Goal: Task Accomplishment & Management: Use online tool/utility

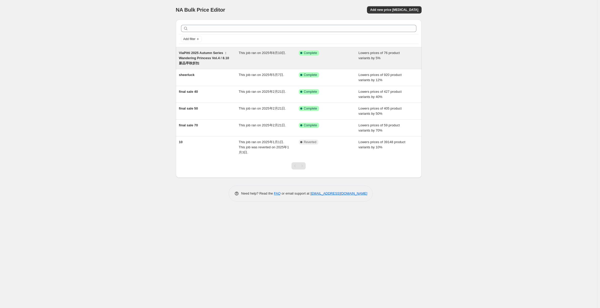
click at [341, 56] on div "Success Complete Complete" at bounding box center [329, 58] width 60 height 16
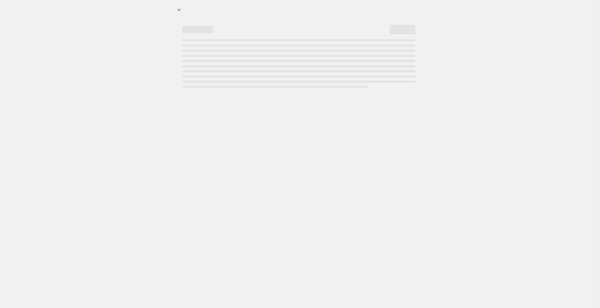
select select "percentage"
select select "collection"
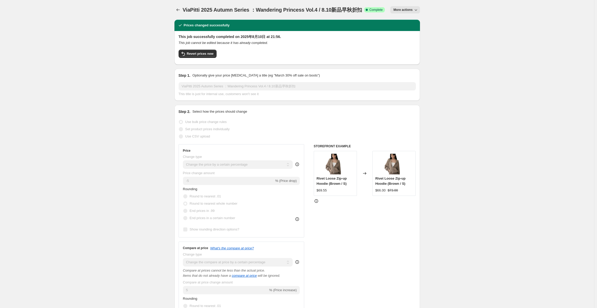
click at [412, 9] on span "More actions" at bounding box center [402, 10] width 19 height 4
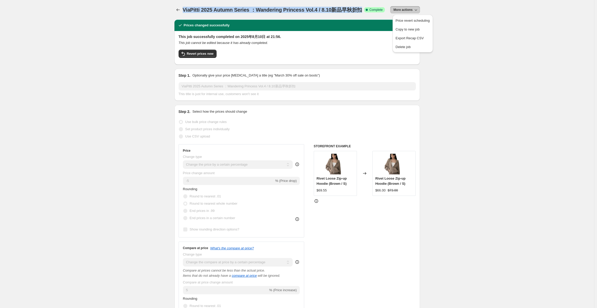
drag, startPoint x: 363, startPoint y: 11, endPoint x: 178, endPoint y: 3, distance: 184.7
click at [178, 3] on div "ViaPitti 2025 Autumn Series ：Wandering Princess Vol.4 / 8.10新品早秋折扣. This page i…" at bounding box center [297, 10] width 246 height 20
copy span "ViaPitti 2025 Autumn Series ：Wandering Princess Vol.4 / 8.10新品早秋折扣"
click at [179, 7] on button "Price change jobs" at bounding box center [177, 9] width 7 height 7
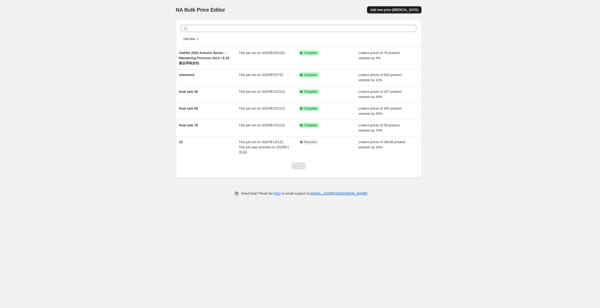
click at [408, 10] on span "Add new price [MEDICAL_DATA]" at bounding box center [394, 10] width 48 height 4
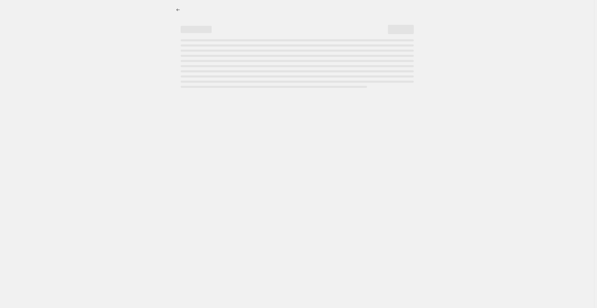
select select "percentage"
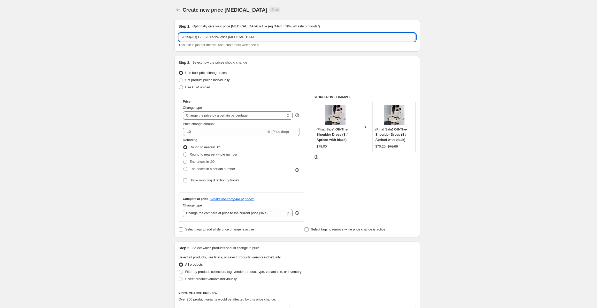
click at [227, 40] on input "2025年8月12日 20:05:24 Price [MEDICAL_DATA]" at bounding box center [297, 37] width 237 height 8
drag, startPoint x: 244, startPoint y: 36, endPoint x: 150, endPoint y: 35, distance: 94.9
click at [150, 35] on div "Create new price [MEDICAL_DATA]. This page is ready Create new price [MEDICAL_D…" at bounding box center [297, 262] width 594 height 525
paste input "ViaPitti 2025 Autumn Series ：Wandering Princess Vol.4 / 8.10新品早秋折扣"
click at [184, 37] on input "ViaPitti 2025 Autumn Series ：Wandering Princess Vol.4 / 8.10新品早秋折扣" at bounding box center [297, 37] width 237 height 8
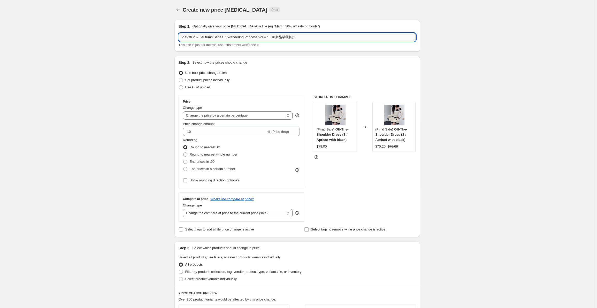
click at [184, 37] on input "ViaPitti 2025 Autumn Series ：Wandering Princess Vol.4 / 8.10新品早秋折扣" at bounding box center [297, 37] width 237 height 8
drag, startPoint x: 184, startPoint y: 37, endPoint x: 265, endPoint y: 34, distance: 81.5
click at [265, 34] on input "ViaPitti 2025 Autumn Series ：Wandering Princess Vol.4 / 8.10新品早秋折扣" at bounding box center [297, 37] width 237 height 8
paste input "Daily Fluff 25AW Vol.03-2"
click at [182, 35] on input "Daily Fluff 25AW Vol.03-2 / 8.10新品早秋折扣" at bounding box center [297, 37] width 237 height 8
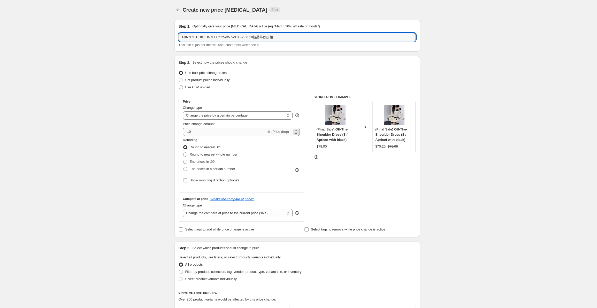
type input "1JINN STUDIO Daily Fluff 25AW Vol.03-2 / 8.10新品早秋折扣"
click at [229, 133] on input "-10" at bounding box center [224, 132] width 83 height 8
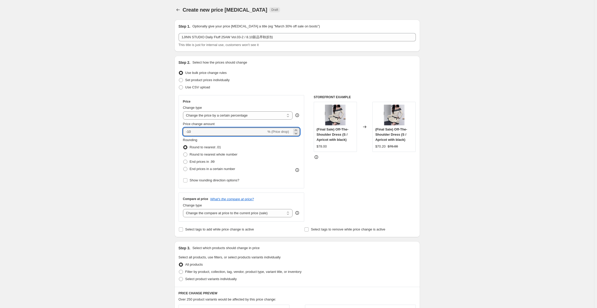
drag, startPoint x: 199, startPoint y: 131, endPoint x: 173, endPoint y: 131, distance: 25.9
click at [173, 131] on div "Step 1. Optionally give your price [MEDICAL_DATA] a title (eg "March 30% off sa…" at bounding box center [295, 255] width 250 height 478
type input "5"
drag, startPoint x: 185, startPoint y: 134, endPoint x: 165, endPoint y: 134, distance: 19.4
click at [165, 134] on div "Create new price [MEDICAL_DATA]. This page is ready Create new price [MEDICAL_D…" at bounding box center [297, 262] width 594 height 525
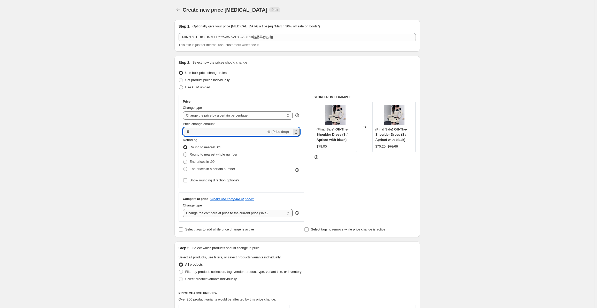
type input "-5"
click at [235, 211] on select "Change the compare at price to the current price (sale) Change the compare at p…" at bounding box center [238, 213] width 110 height 8
click at [268, 203] on div "Change type" at bounding box center [238, 205] width 110 height 5
click at [236, 215] on select "Change the compare at price to the current price (sale) Change the compare at p…" at bounding box center [238, 213] width 110 height 8
click at [206, 154] on span "Round to nearest whole number" at bounding box center [214, 154] width 48 height 4
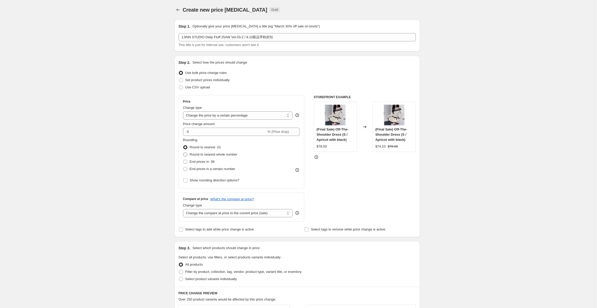
click at [183, 153] on input "Round to nearest whole number" at bounding box center [183, 152] width 0 height 0
radio input "true"
click at [275, 213] on select "Change the compare at price to the current price (sale) Change the compare at p…" at bounding box center [238, 213] width 110 height 8
select select "percentage"
click at [184, 209] on select "Change the compare at price to the current price (sale) Change the compare at p…" at bounding box center [238, 213] width 110 height 8
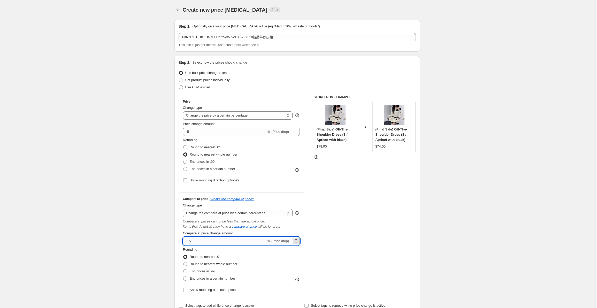
click at [259, 244] on input "-15" at bounding box center [224, 241] width 83 height 8
drag, startPoint x: 234, startPoint y: 240, endPoint x: 116, endPoint y: 245, distance: 118.0
click at [116, 245] on div "Create new price [MEDICAL_DATA]. This page is ready Create new price [MEDICAL_D…" at bounding box center [297, 300] width 594 height 601
type input "5"
drag, startPoint x: 212, startPoint y: 240, endPoint x: 164, endPoint y: 227, distance: 50.0
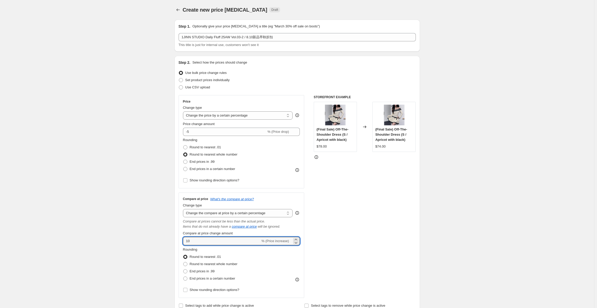
click at [164, 227] on div "Create new price [MEDICAL_DATA]. This page is ready Create new price [MEDICAL_D…" at bounding box center [297, 300] width 594 height 601
type input "5"
click at [164, 227] on div "Create new price [MEDICAL_DATA]. This page is ready Create new price [MEDICAL_D…" at bounding box center [297, 300] width 594 height 601
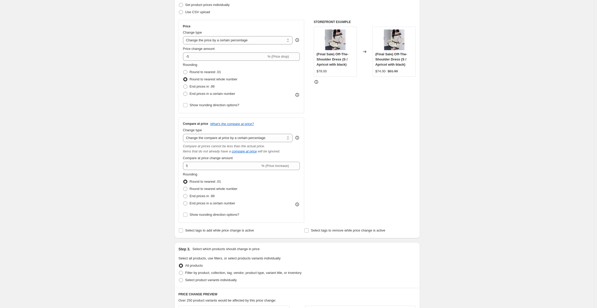
scroll to position [78, 0]
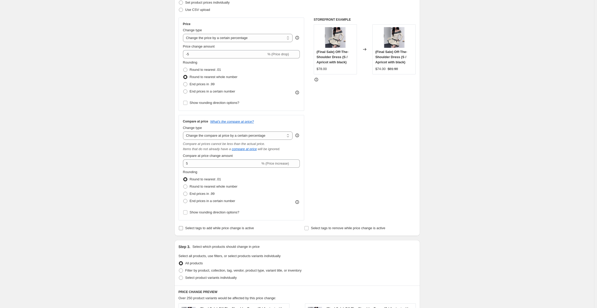
click at [224, 230] on span "Select tags to add while price change is active" at bounding box center [219, 228] width 69 height 4
click at [183, 230] on input "Select tags to add while price change is active" at bounding box center [181, 228] width 4 height 4
checkbox input "true"
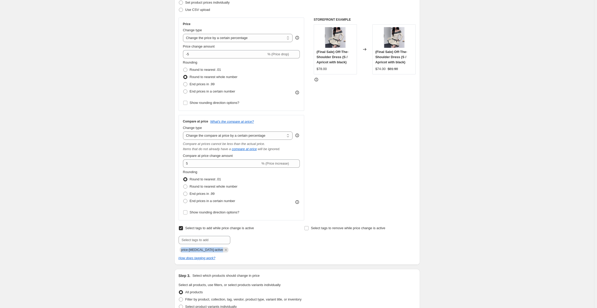
drag, startPoint x: 182, startPoint y: 251, endPoint x: 215, endPoint y: 249, distance: 32.9
click at [215, 249] on span "price-[MEDICAL_DATA]-active" at bounding box center [204, 249] width 49 height 5
copy span "price-[MEDICAL_DATA]-active"
click at [332, 232] on label "Select tags to remove while price change is active" at bounding box center [344, 228] width 81 height 7
click at [309, 230] on input "Select tags to remove while price change is active" at bounding box center [306, 228] width 4 height 4
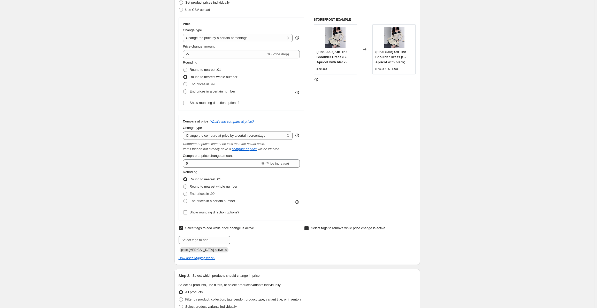
checkbox input "true"
click at [323, 239] on input "text" at bounding box center [330, 240] width 52 height 8
paste input "price-[MEDICAL_DATA]-active"
type input "price-[MEDICAL_DATA]-active"
click at [374, 241] on span "price-change..." at bounding box center [378, 240] width 22 height 4
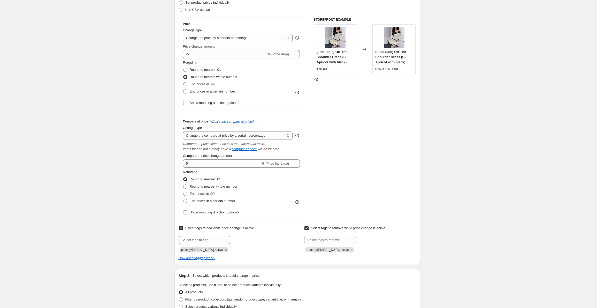
click at [373, 262] on div "Step 2. Select how the prices should change Use bulk price change rules Set pro…" at bounding box center [297, 121] width 246 height 287
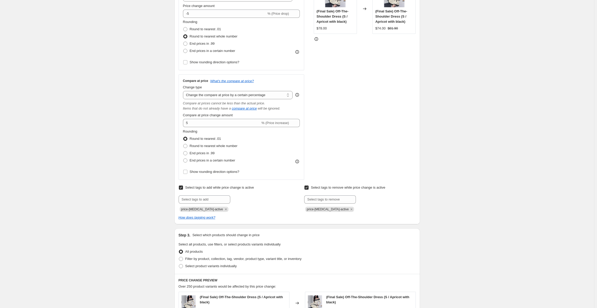
scroll to position [129, 0]
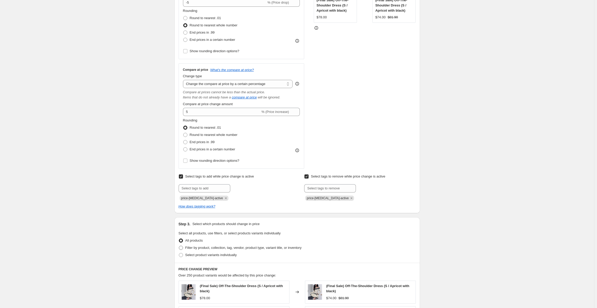
click at [201, 250] on span "Filter by product, collection, tag, vendor, product type, variant title, or inv…" at bounding box center [243, 248] width 116 height 4
click at [179, 246] on input "Filter by product, collection, tag, vendor, product type, variant title, or inv…" at bounding box center [179, 246] width 0 height 0
radio input "true"
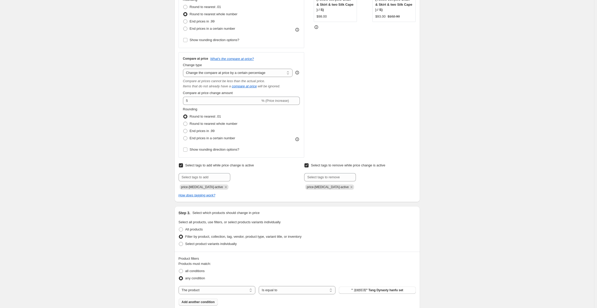
scroll to position [181, 0]
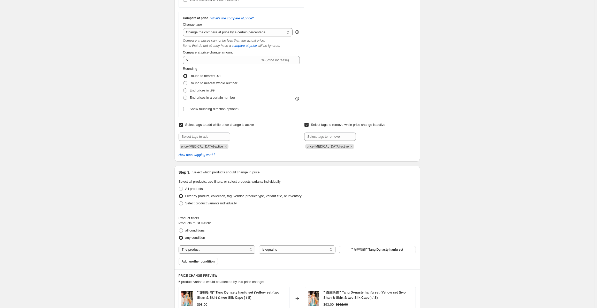
click at [221, 253] on select "The product The product's collection The product's tag The product's vendor The…" at bounding box center [217, 250] width 77 height 8
select select "collection"
click at [359, 249] on span ""Pure Whisper" – Airy Summer White Dresses" at bounding box center [377, 250] width 68 height 4
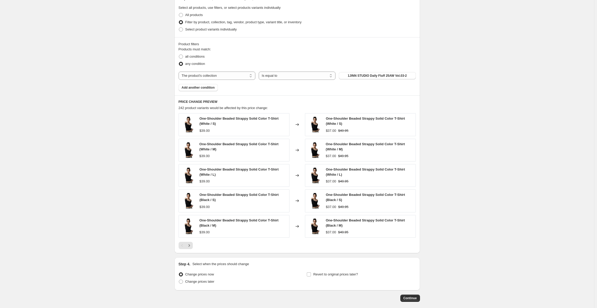
scroll to position [355, 0]
click at [346, 273] on span "Revert to original prices later?" at bounding box center [335, 275] width 45 height 4
click at [311, 273] on input "Revert to original prices later?" at bounding box center [309, 275] width 4 height 4
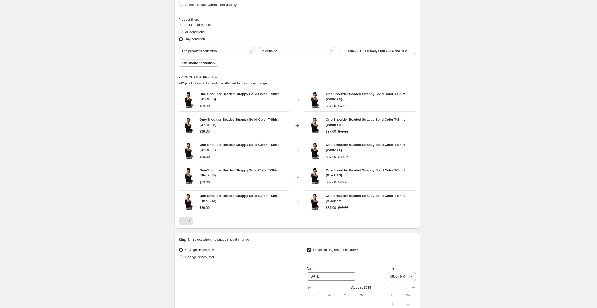
scroll to position [380, 0]
click at [339, 250] on span "Revert to original prices later?" at bounding box center [335, 249] width 45 height 4
click at [311, 250] on input "Revert to original prices later?" at bounding box center [309, 249] width 4 height 4
checkbox input "false"
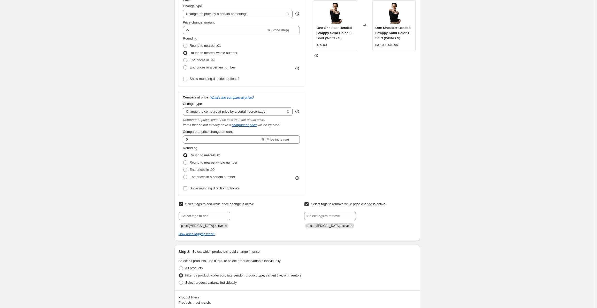
scroll to position [96, 0]
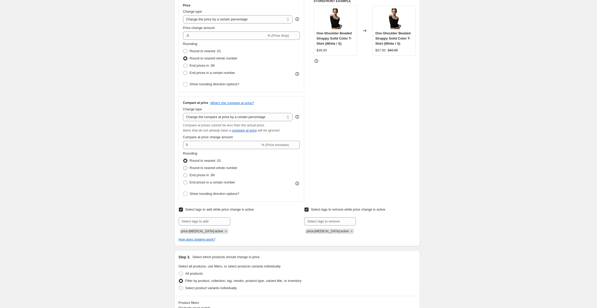
click at [205, 169] on span "Round to nearest whole number" at bounding box center [214, 168] width 48 height 4
click at [183, 166] on input "Round to nearest whole number" at bounding box center [183, 166] width 0 height 0
radio input "true"
click at [217, 51] on span "Round to nearest .01" at bounding box center [205, 51] width 31 height 4
click at [183, 49] on input "Round to nearest .01" at bounding box center [183, 49] width 0 height 0
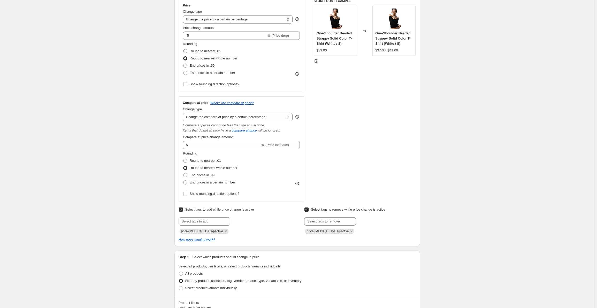
radio input "true"
click at [534, 155] on div "Create new price [MEDICAL_DATA]. This page is ready Create new price [MEDICAL_D…" at bounding box center [297, 248] width 594 height 688
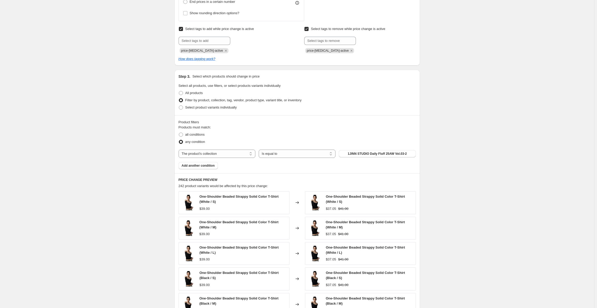
scroll to position [380, 0]
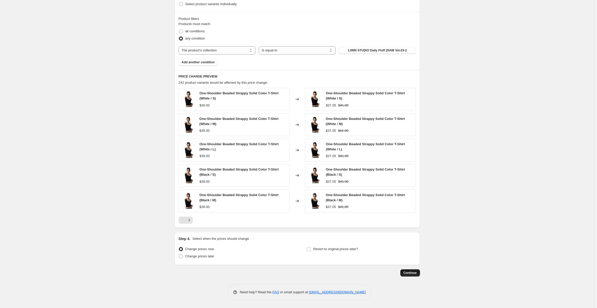
click at [411, 272] on span "Continue" at bounding box center [409, 273] width 13 height 4
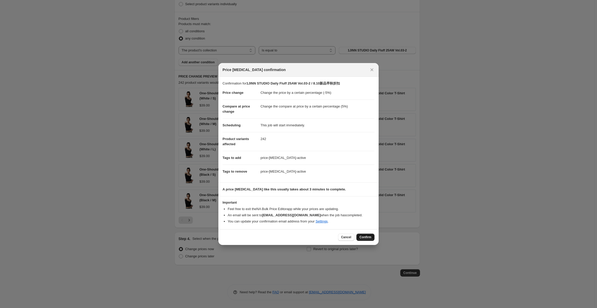
click at [365, 238] on span "Confirm" at bounding box center [366, 237] width 12 height 4
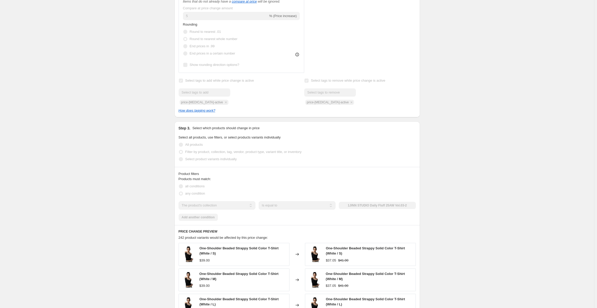
scroll to position [239, 0]
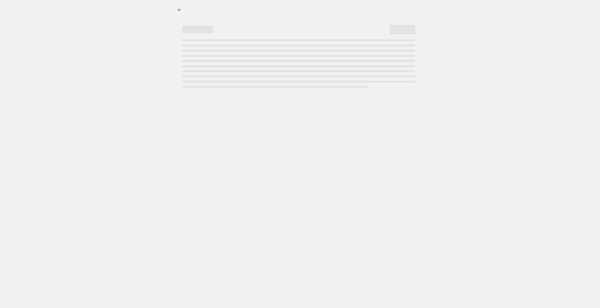
select select "percentage"
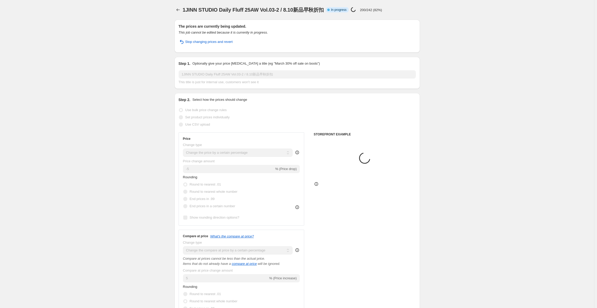
select select "collection"
